Goal: Task Accomplishment & Management: Use online tool/utility

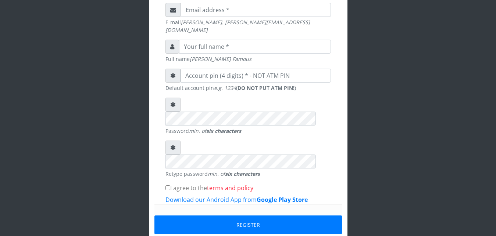
scroll to position [235, 0]
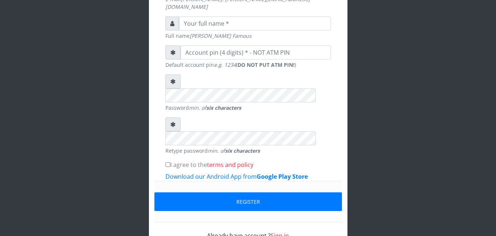
click at [276, 232] on link "Sign in" at bounding box center [280, 236] width 18 height 8
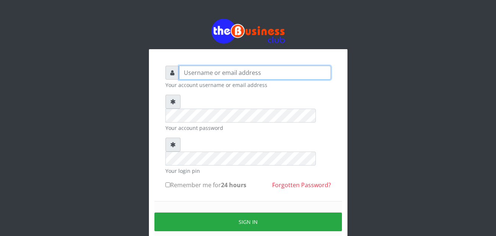
click at [213, 71] on input "text" at bounding box center [255, 73] width 152 height 14
type input "Ifytex"
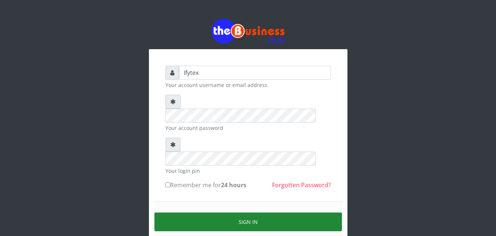
click at [232, 213] on button "Sign in" at bounding box center [248, 222] width 188 height 19
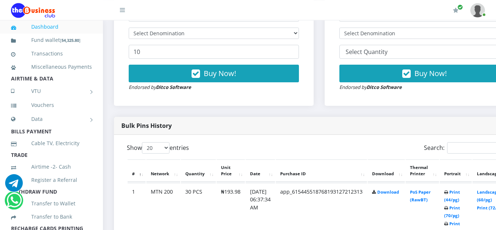
scroll to position [300, 0]
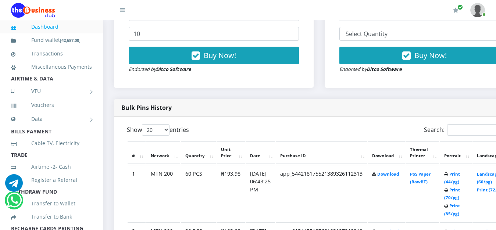
scroll to position [300, 0]
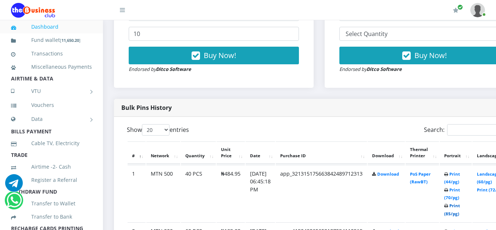
click at [460, 203] on link "Print (85/pg)" at bounding box center [452, 210] width 16 height 14
click at [492, 187] on link "Print (72/pg)" at bounding box center [490, 190] width 27 height 6
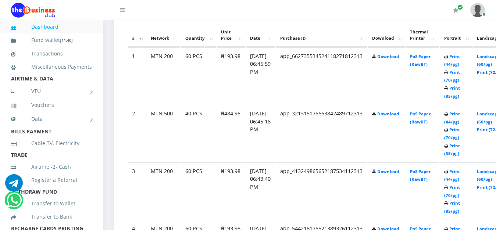
scroll to position [431, 0]
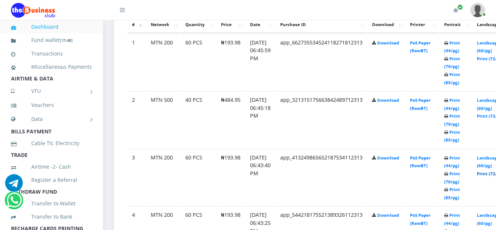
click at [489, 171] on link "Print (72/pg)" at bounding box center [490, 174] width 27 height 6
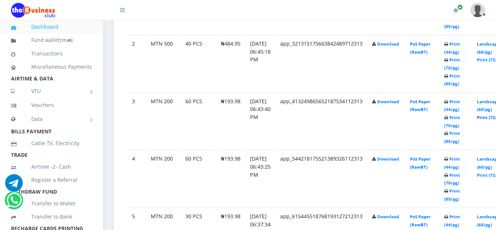
scroll to position [506, 0]
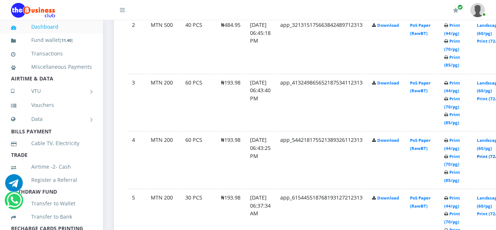
click at [492, 154] on link "Print (72/pg)" at bounding box center [490, 157] width 27 height 6
click at [489, 154] on link "Print (72/pg)" at bounding box center [490, 157] width 27 height 6
